Goal: Information Seeking & Learning: Learn about a topic

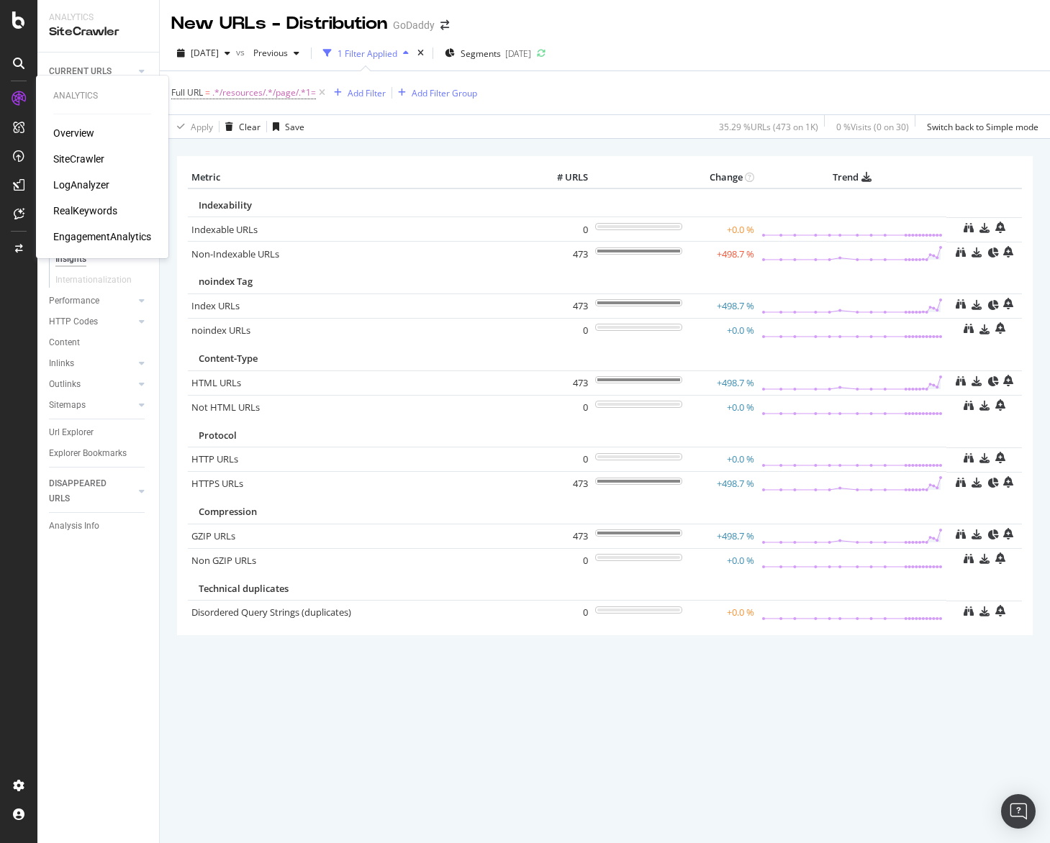
click at [92, 162] on div "SiteCrawler" at bounding box center [78, 159] width 51 height 14
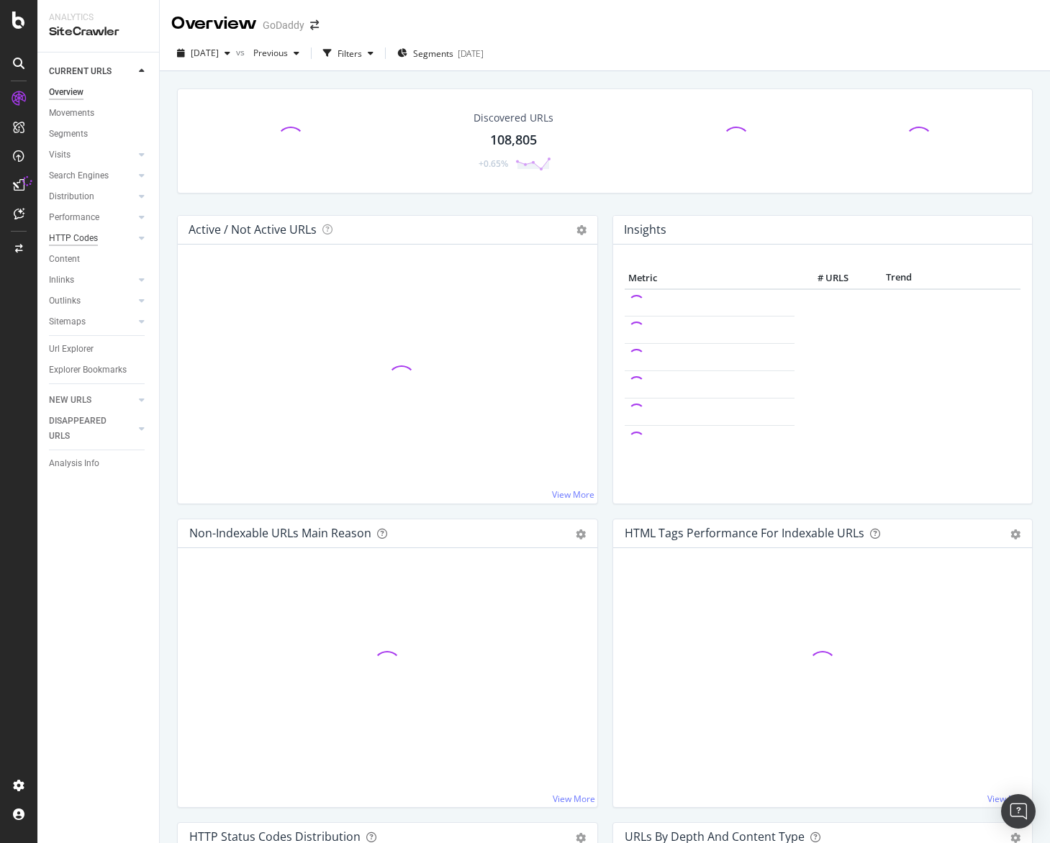
click at [83, 240] on div "HTTP Codes" at bounding box center [73, 238] width 49 height 15
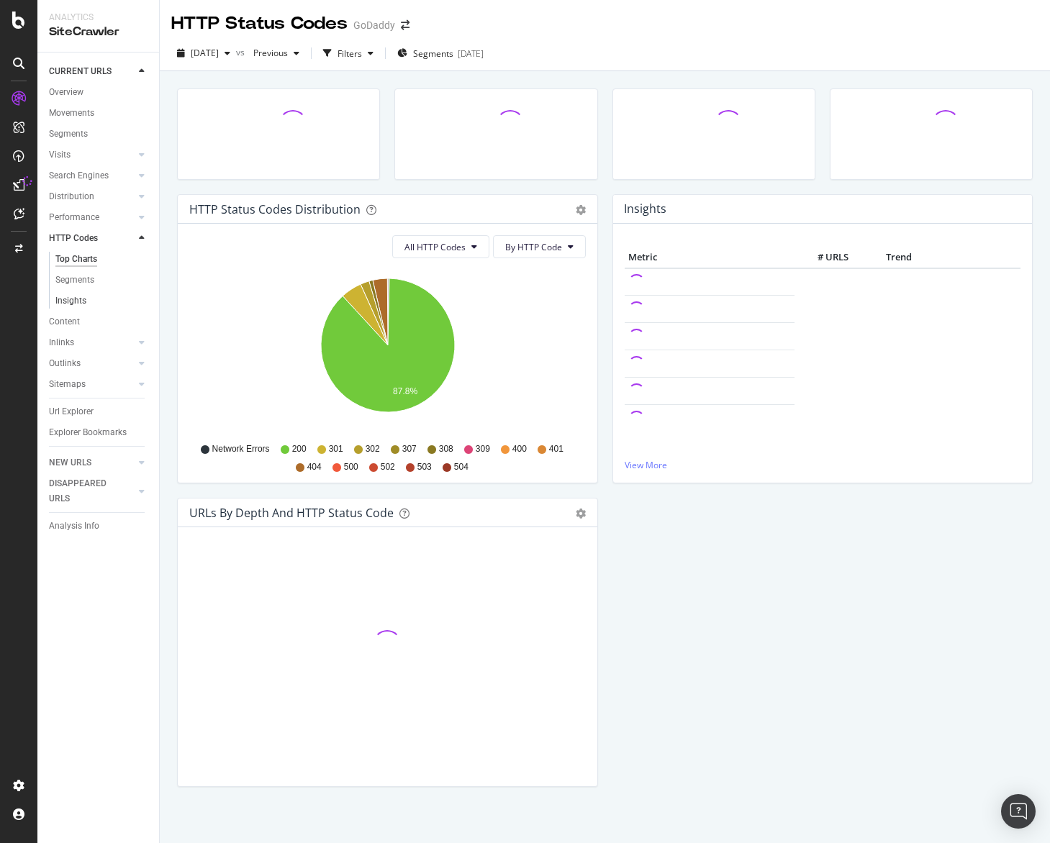
click at [91, 296] on link "Insights" at bounding box center [102, 301] width 94 height 15
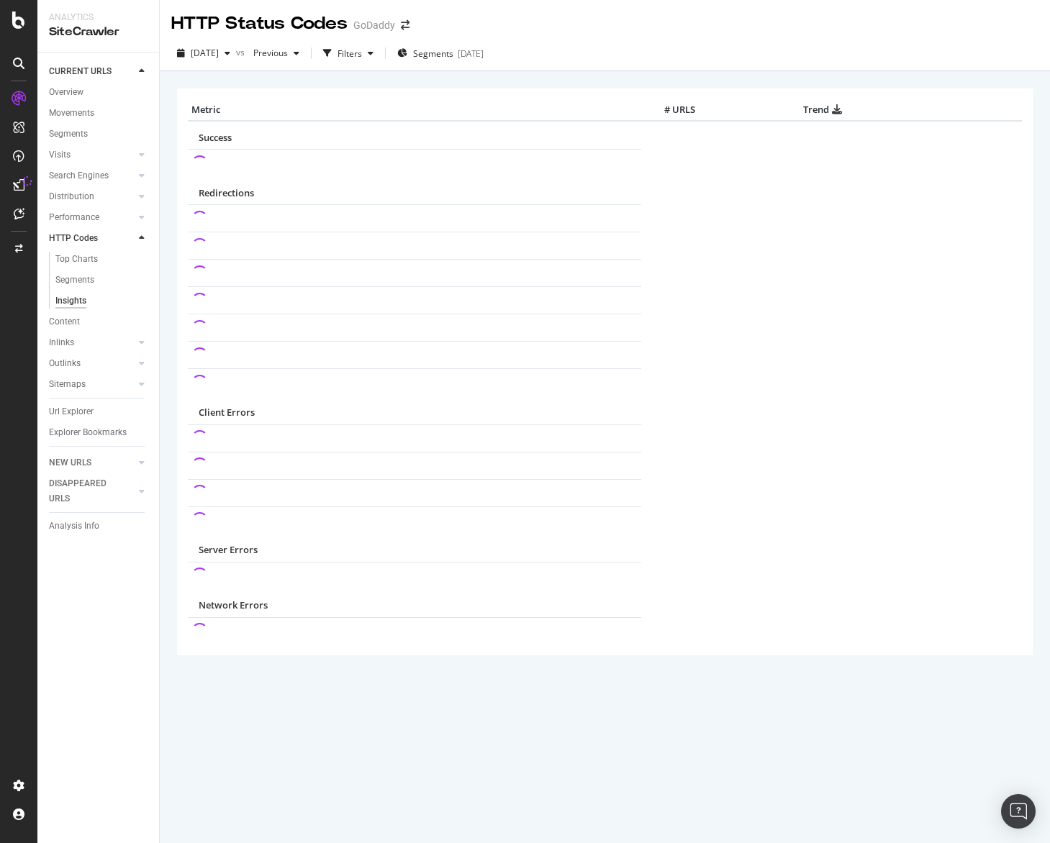
click at [89, 299] on link "Insights" at bounding box center [102, 301] width 94 height 15
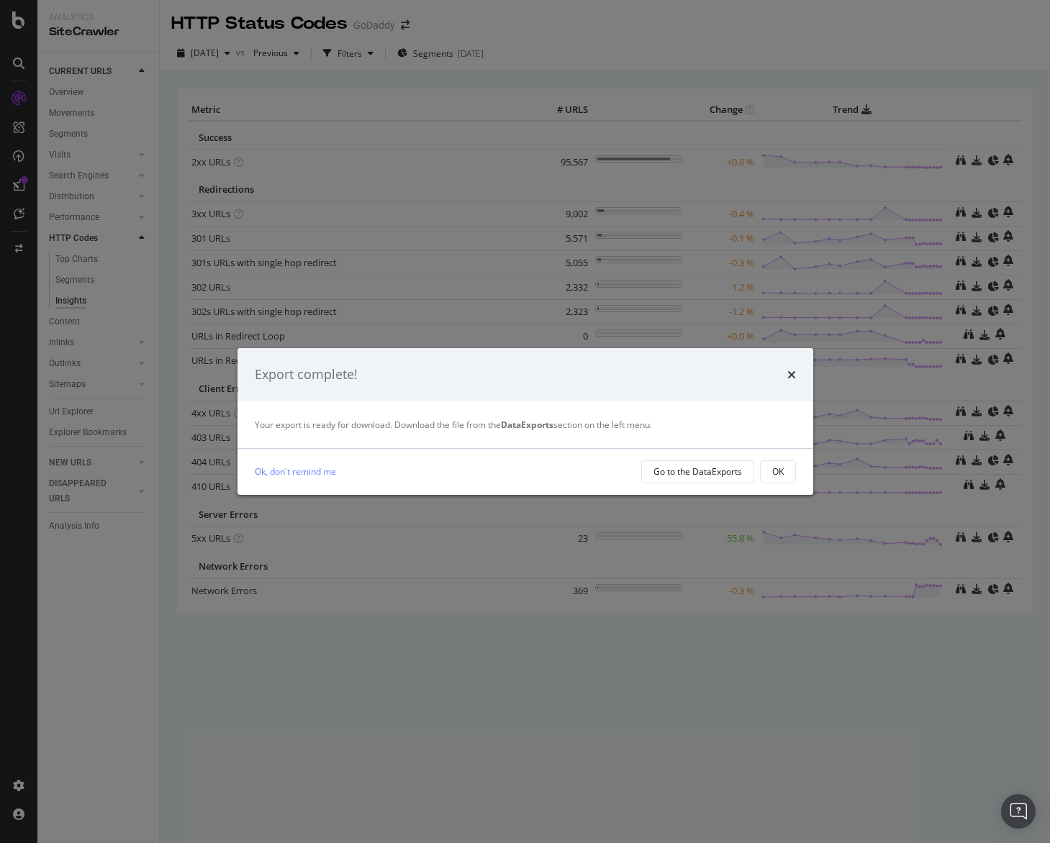
click at [797, 378] on div "Export complete!" at bounding box center [525, 374] width 576 height 53
click at [788, 371] on icon "times" at bounding box center [791, 375] width 9 height 12
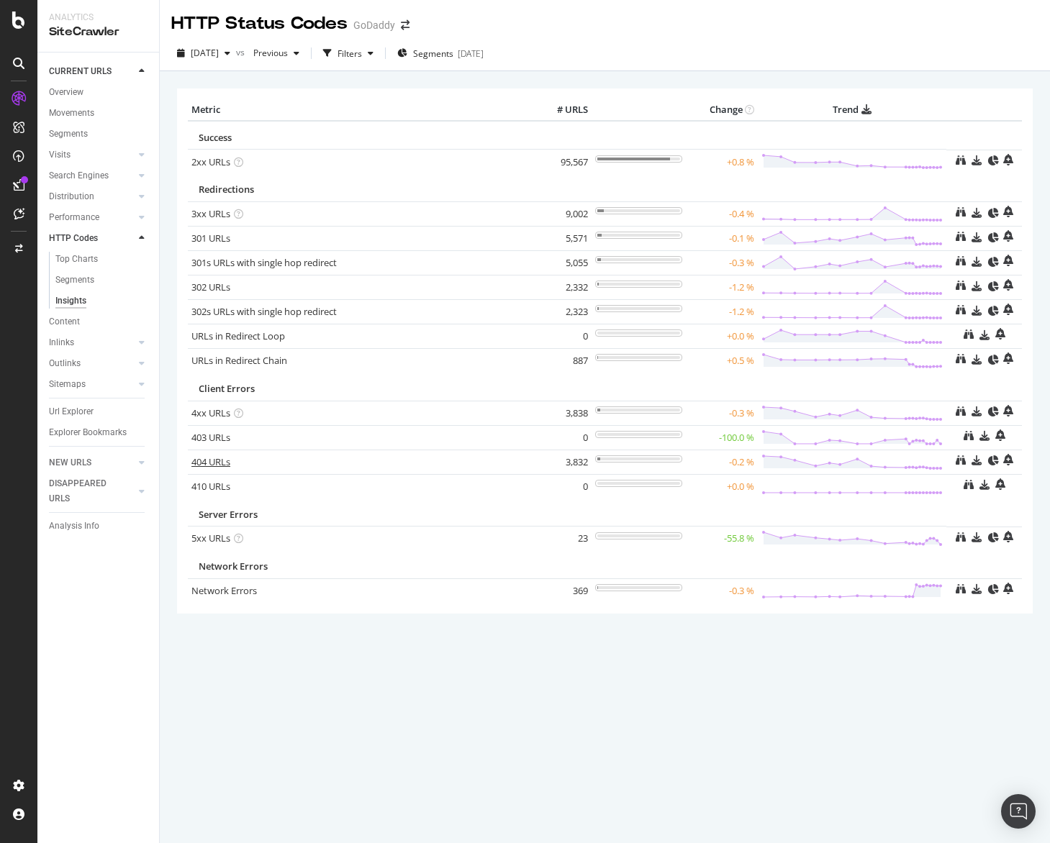
click at [214, 462] on link "404 URLs" at bounding box center [210, 461] width 39 height 13
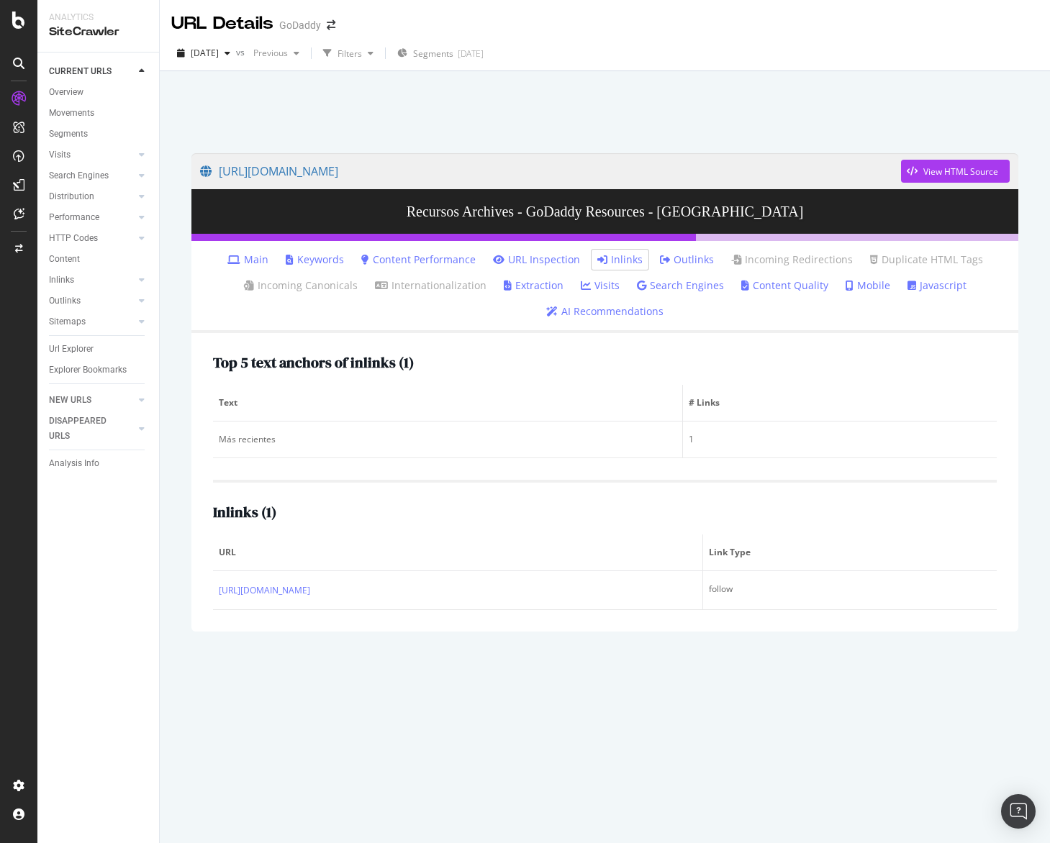
click at [557, 509] on div "Inlinks ( 1 )" at bounding box center [605, 512] width 784 height 16
